Goal: Task Accomplishment & Management: Use online tool/utility

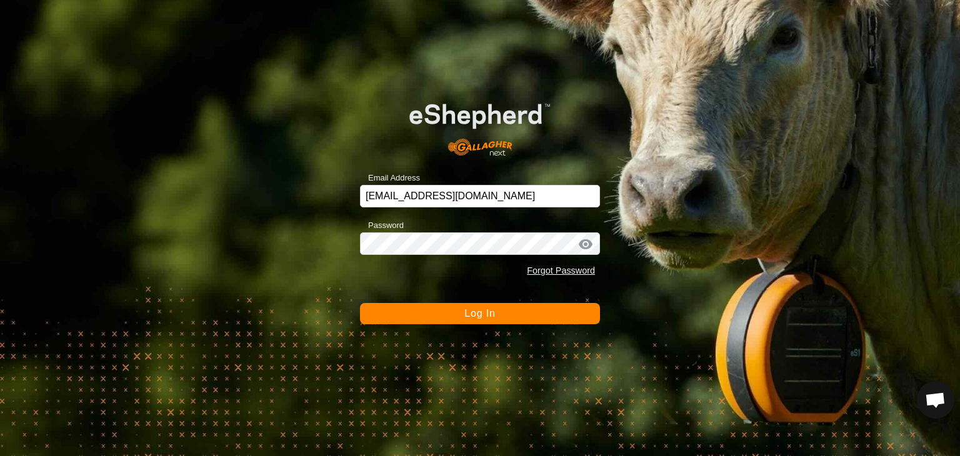
click at [520, 316] on button "Log In" at bounding box center [480, 313] width 240 height 21
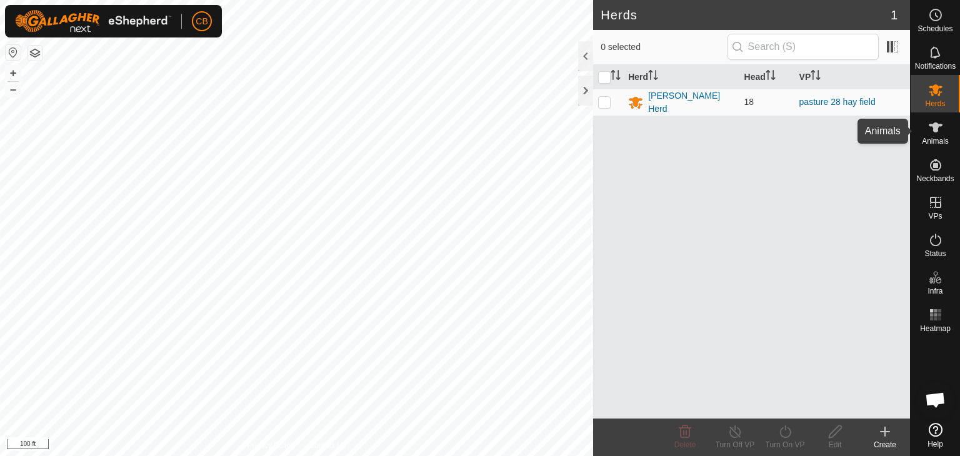
click at [938, 131] on icon at bounding box center [935, 127] width 15 height 15
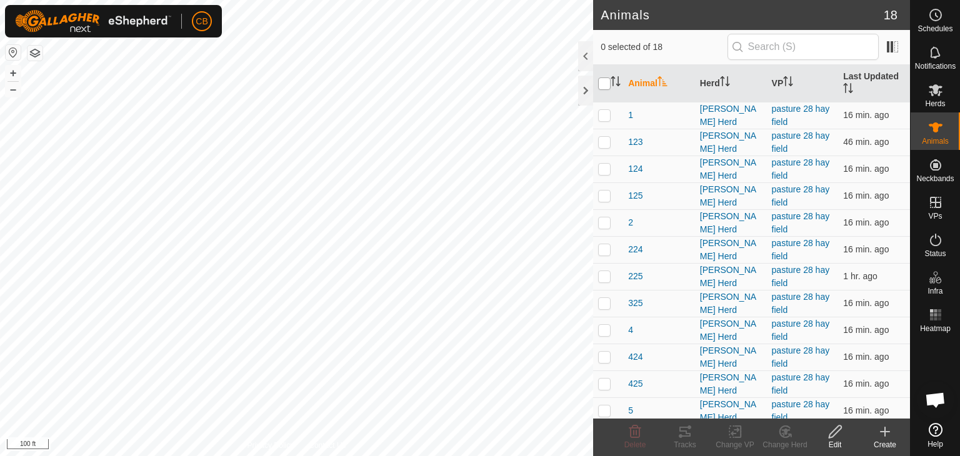
click at [601, 83] on input "checkbox" at bounding box center [604, 84] width 13 height 13
checkbox input "true"
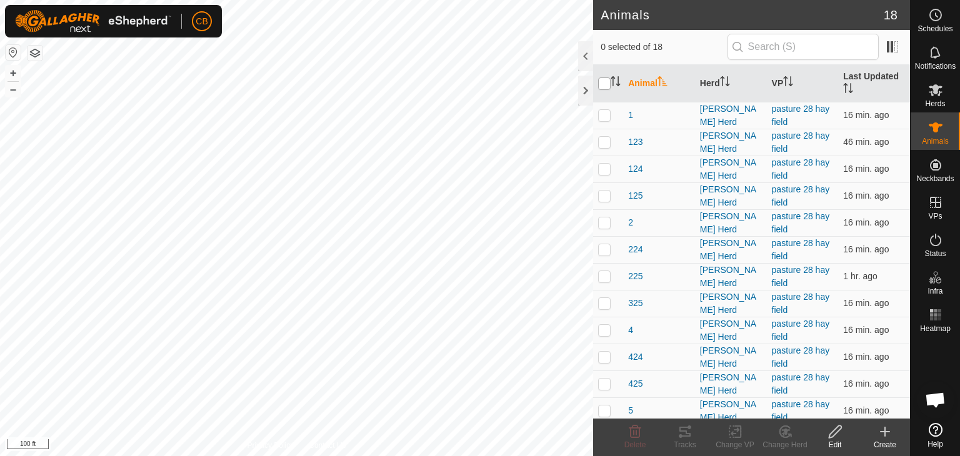
checkbox input "true"
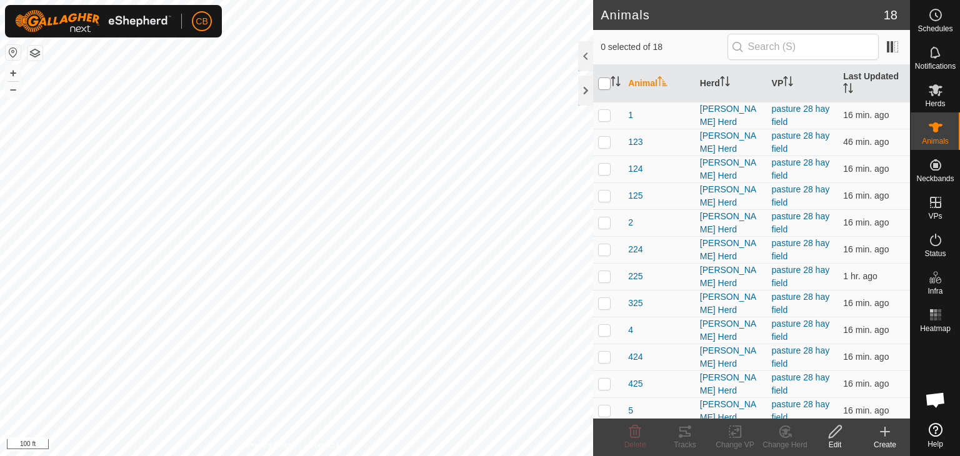
checkbox input "true"
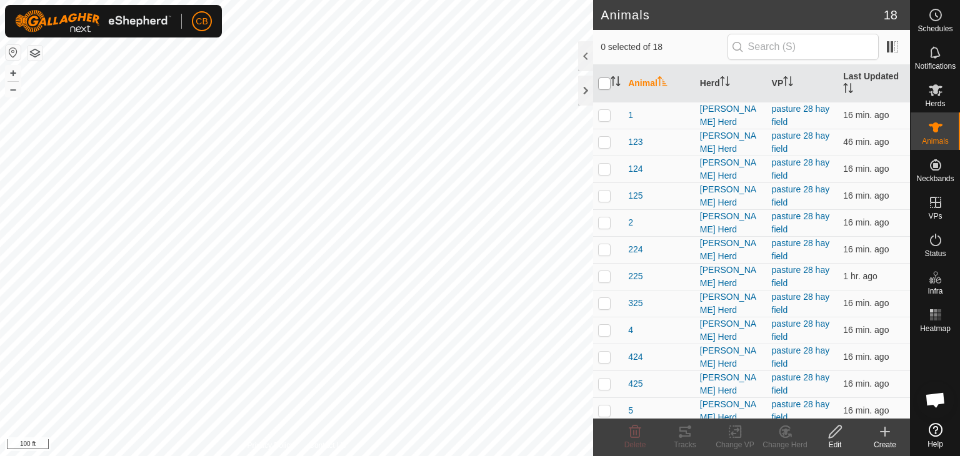
checkbox input "true"
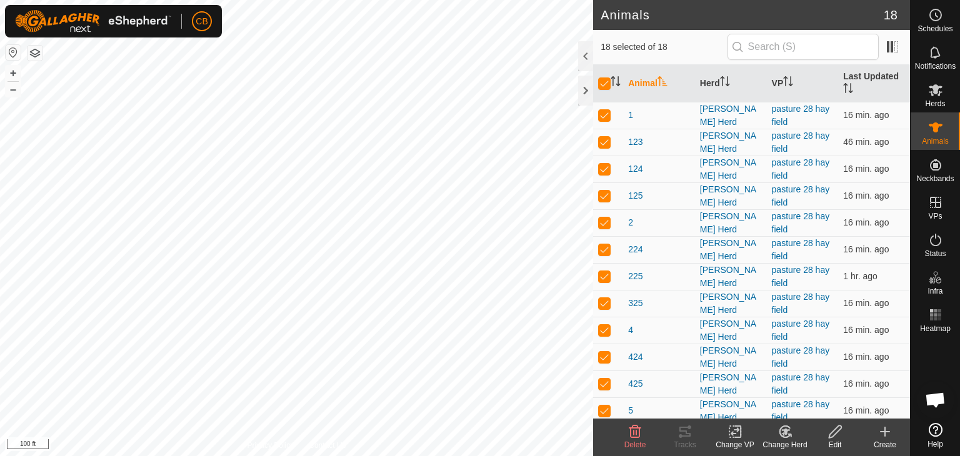
click at [734, 433] on icon at bounding box center [735, 432] width 9 height 8
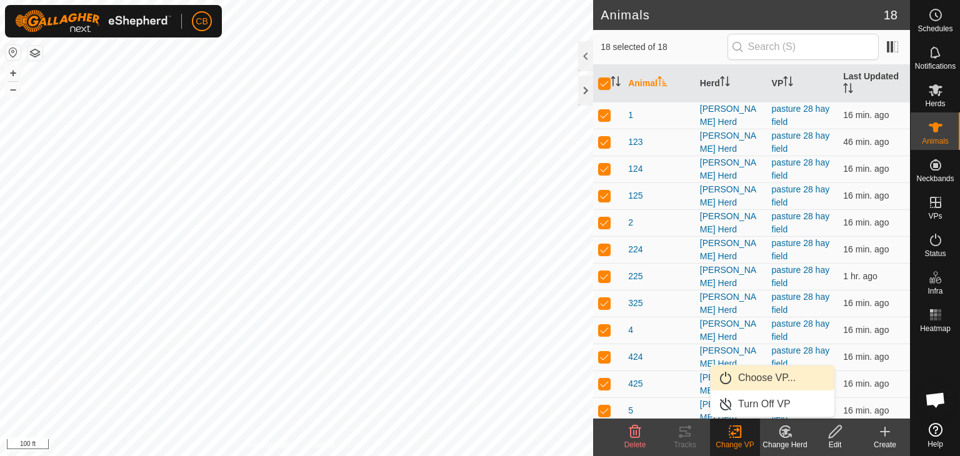
click at [748, 375] on link "Choose VP..." at bounding box center [773, 378] width 124 height 25
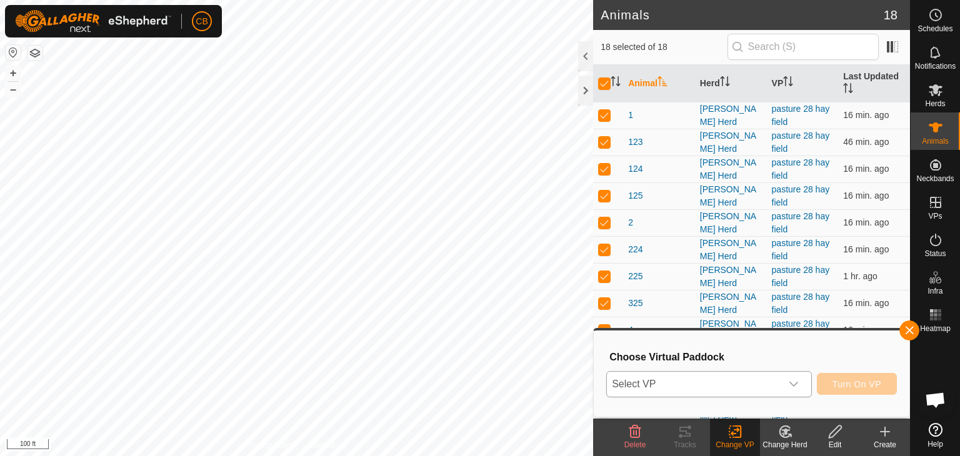
click at [796, 383] on icon "dropdown trigger" at bounding box center [794, 384] width 10 height 10
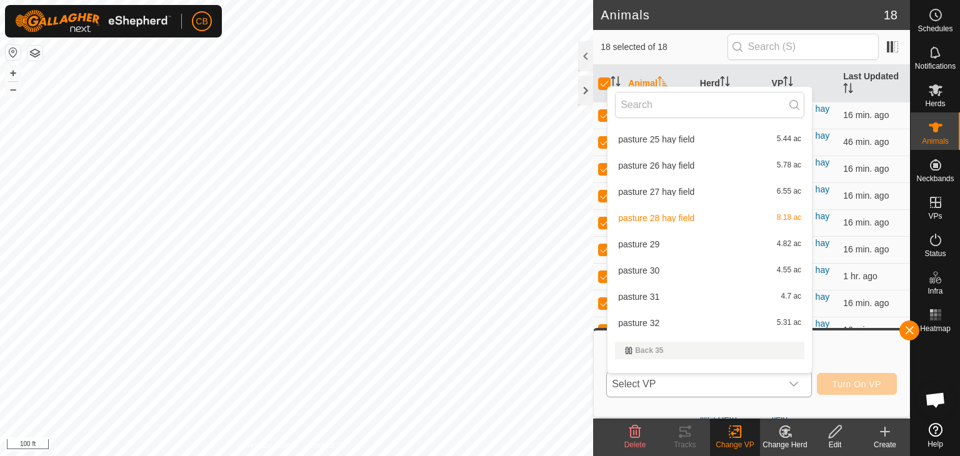
scroll to position [331, 0]
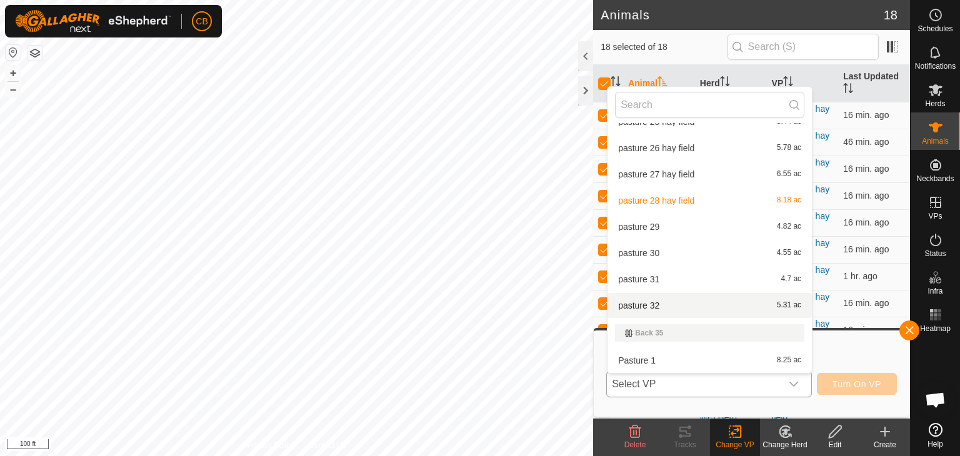
click at [633, 310] on li "pasture 32 5.31 ac" at bounding box center [710, 305] width 204 height 25
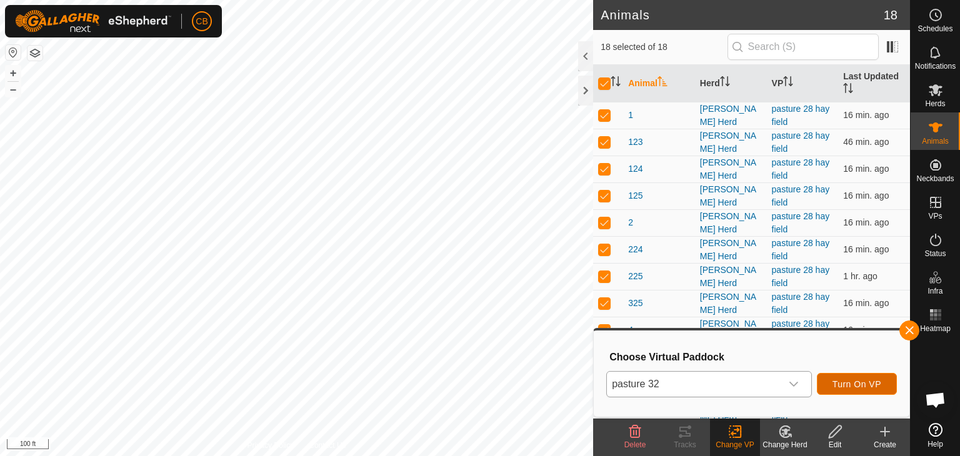
click at [861, 381] on span "Turn On VP" at bounding box center [857, 384] width 49 height 10
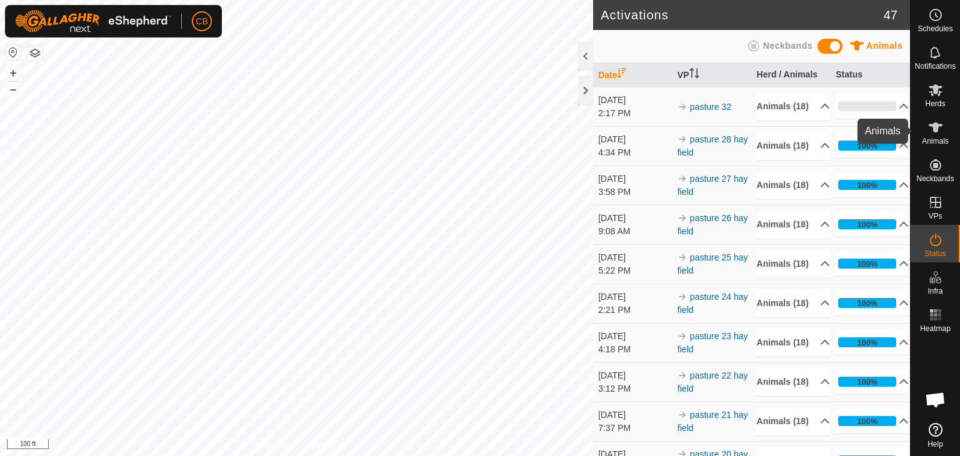
click at [934, 138] on span "Animals" at bounding box center [935, 142] width 27 height 8
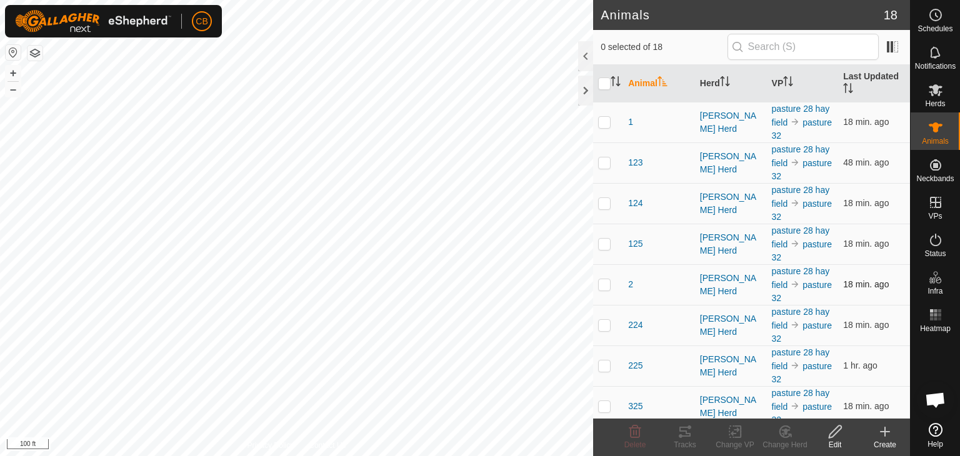
click at [605, 280] on p-checkbox at bounding box center [604, 284] width 13 height 10
click at [684, 437] on icon at bounding box center [685, 431] width 15 height 15
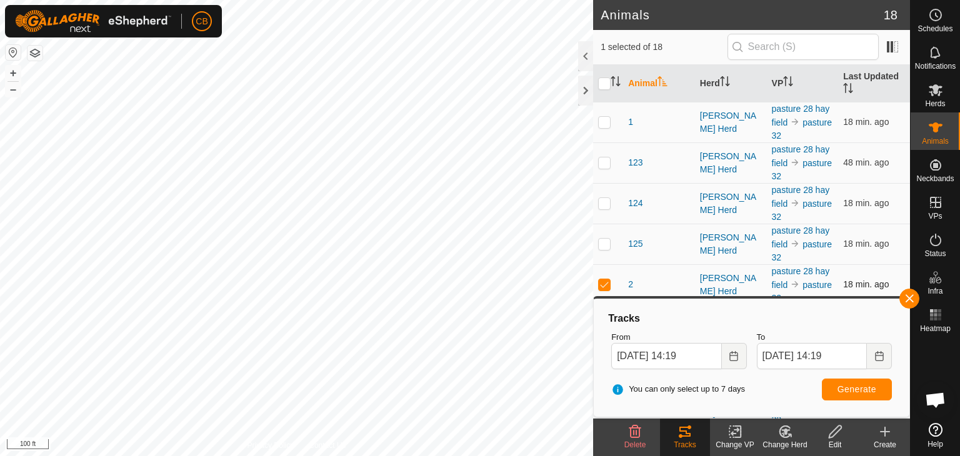
click at [608, 283] on p-checkbox at bounding box center [604, 284] width 13 height 10
checkbox input "false"
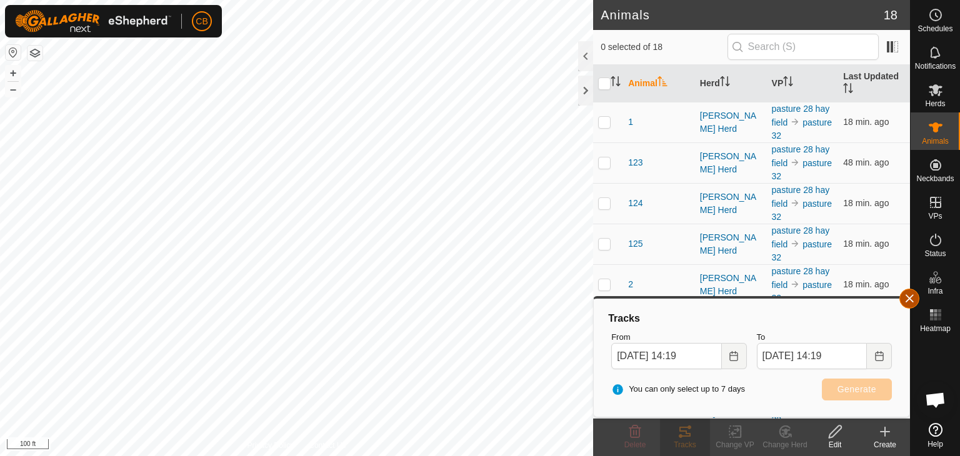
click at [912, 296] on button "button" at bounding box center [910, 299] width 20 height 20
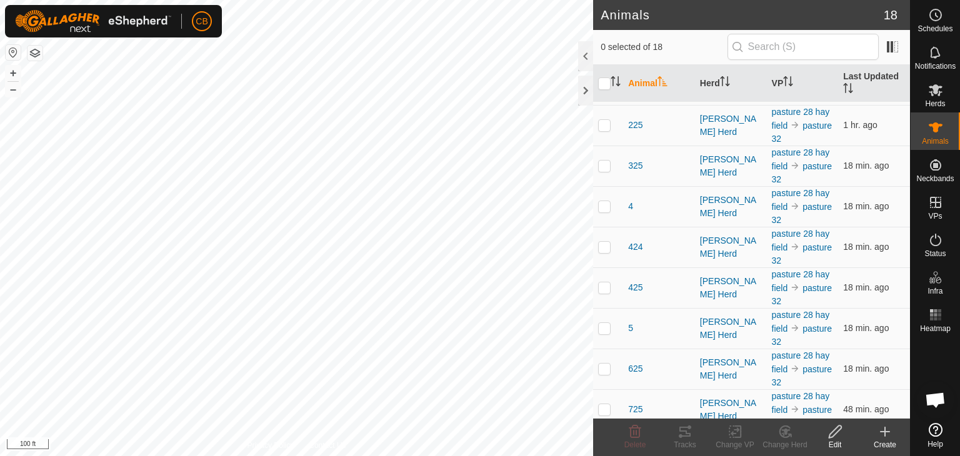
scroll to position [250, 0]
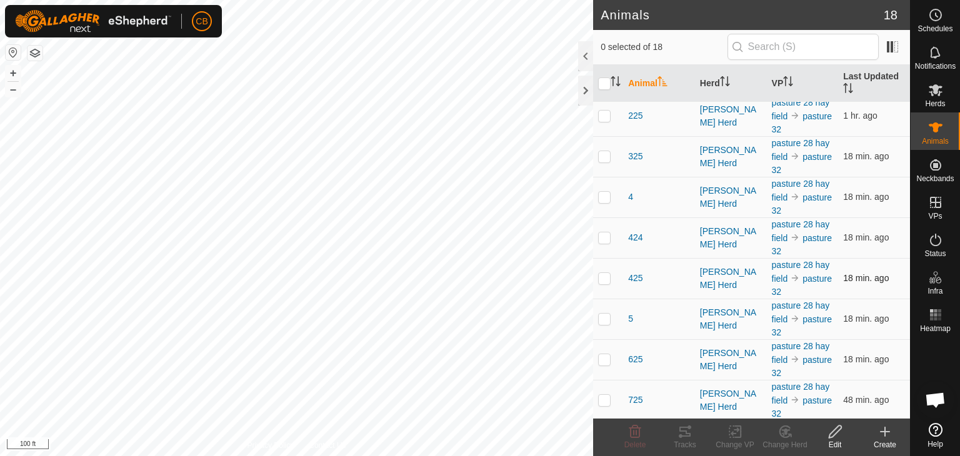
click at [605, 276] on p-checkbox at bounding box center [604, 278] width 13 height 10
checkbox input "true"
click at [686, 430] on icon at bounding box center [685, 431] width 15 height 15
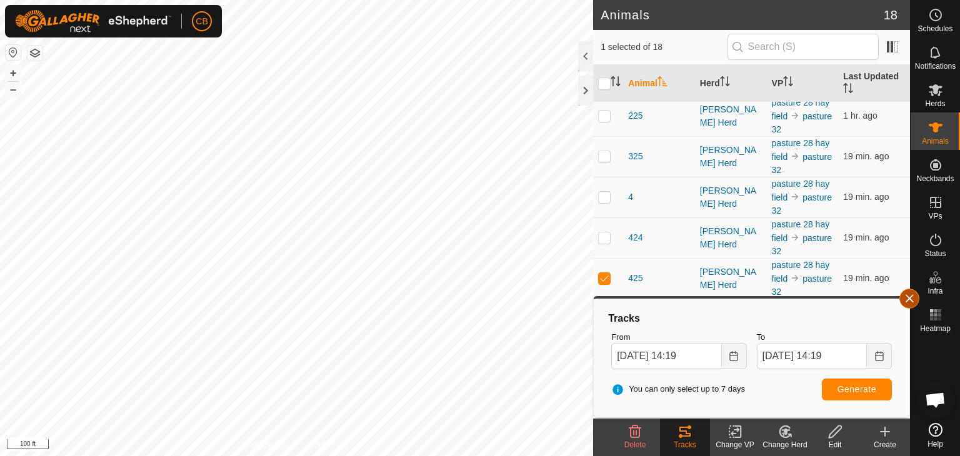
click at [911, 304] on button "button" at bounding box center [910, 299] width 20 height 20
